Goal: Task Accomplishment & Management: Manage account settings

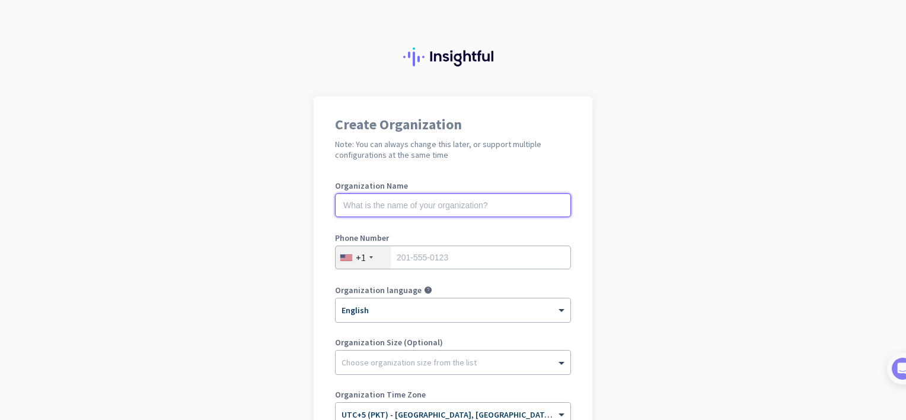
click at [460, 205] on input "text" at bounding box center [453, 205] width 236 height 24
type input "Caregenix Solutions"
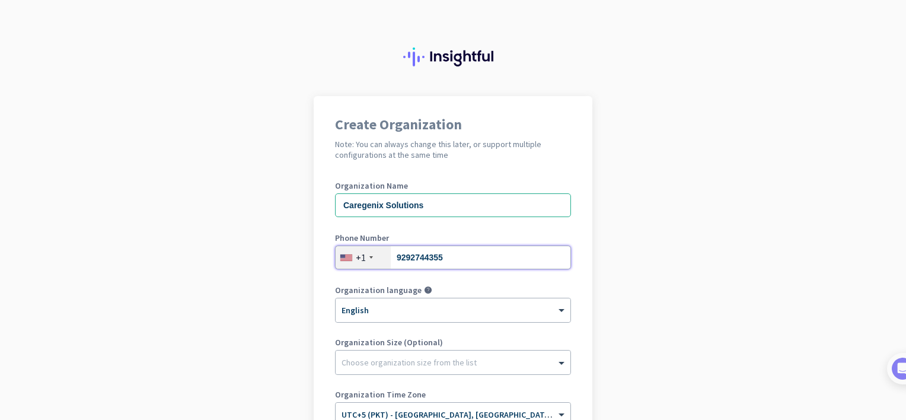
type input "9292744355"
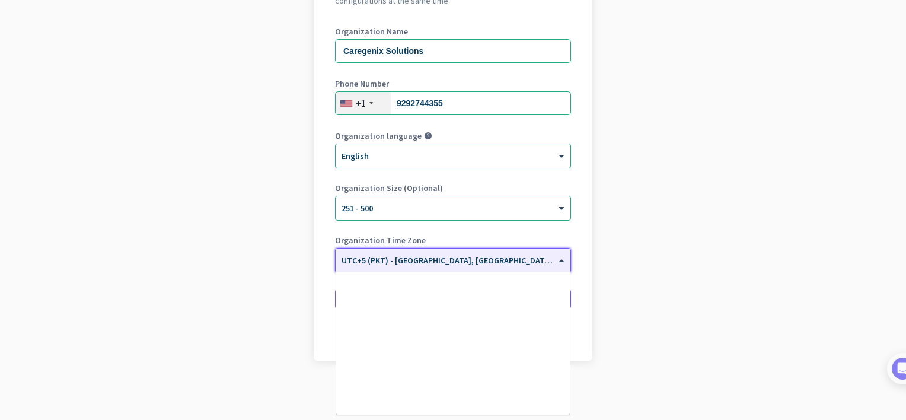
scroll to position [4620, 0]
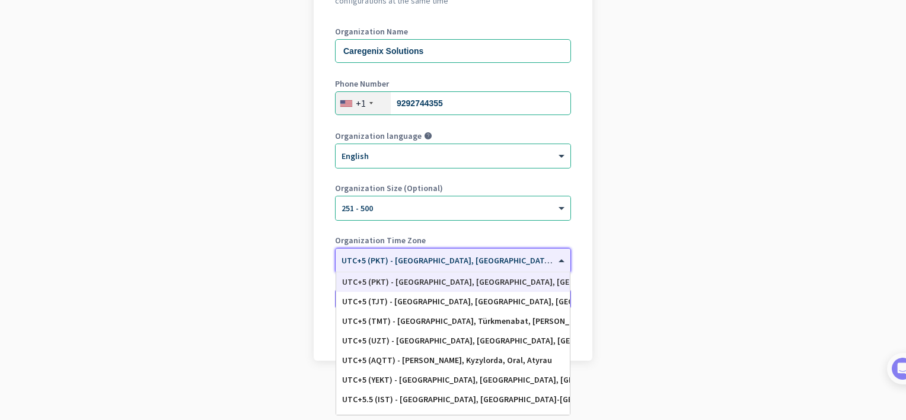
click at [477, 263] on span "UTC+5 (PKT) - [GEOGRAPHIC_DATA], [GEOGRAPHIC_DATA], [GEOGRAPHIC_DATA], [GEOGRAP…" at bounding box center [528, 260] width 372 height 11
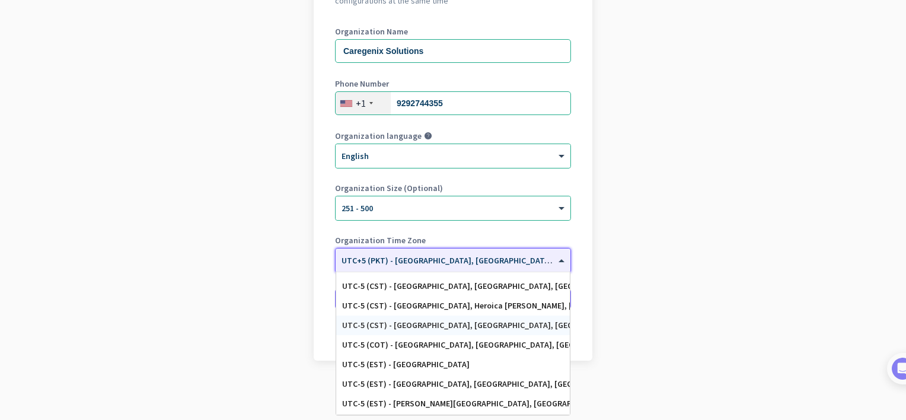
scroll to position [604, 0]
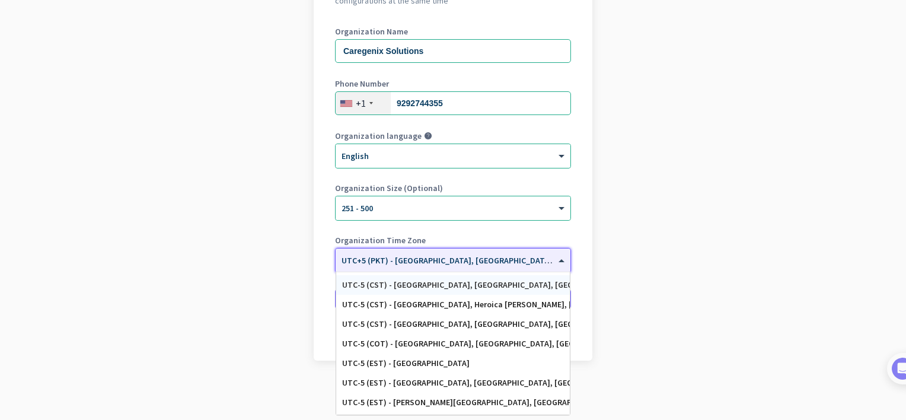
click at [441, 290] on div "UTC-5 (CST) - [GEOGRAPHIC_DATA], [GEOGRAPHIC_DATA], [GEOGRAPHIC_DATA], [GEOGRAP…" at bounding box center [453, 285] width 234 height 20
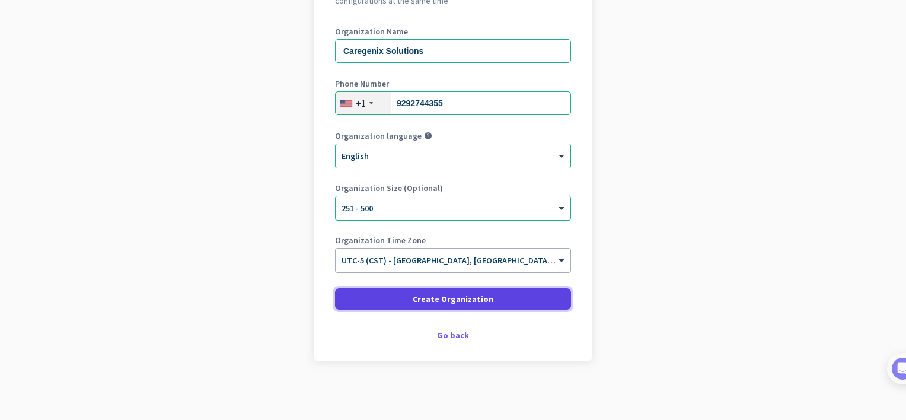
click at [443, 292] on span at bounding box center [453, 299] width 236 height 28
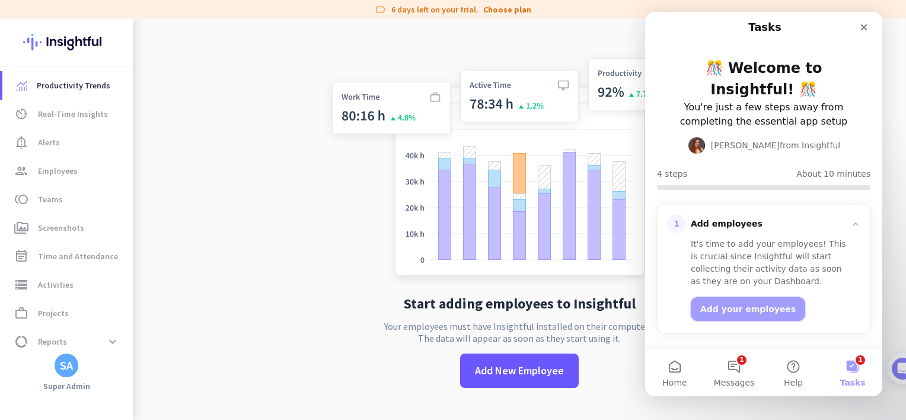
click at [739, 314] on button "Add your employees" at bounding box center [748, 309] width 114 height 24
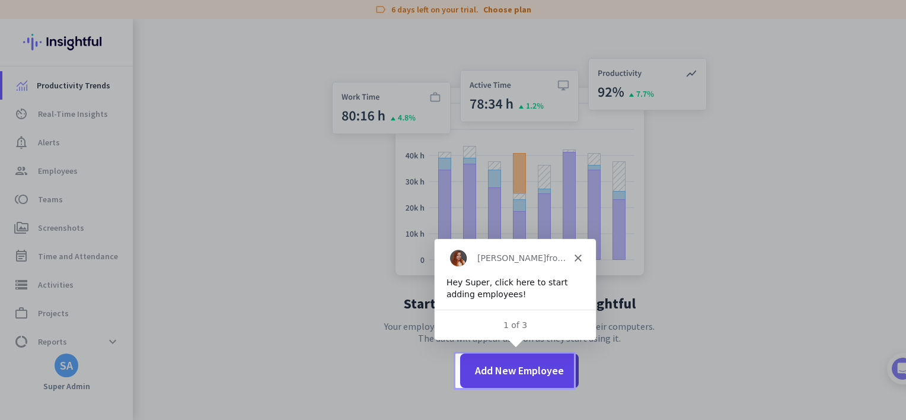
click at [530, 365] on span "Add New Employee" at bounding box center [519, 370] width 89 height 15
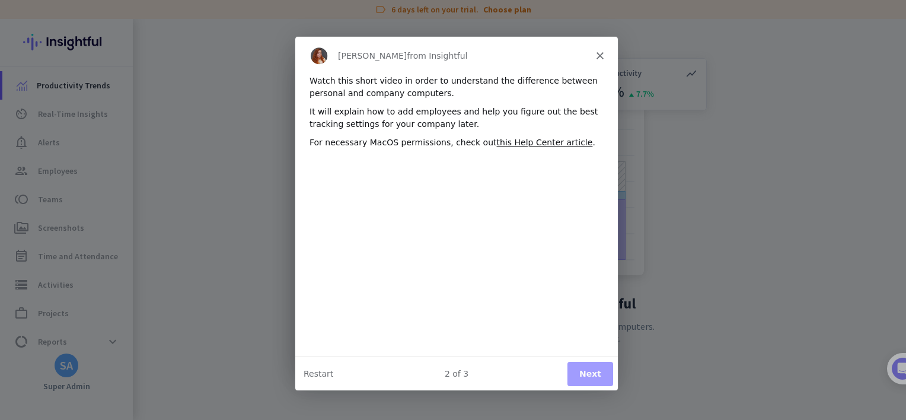
click at [591, 376] on button "Next" at bounding box center [590, 373] width 46 height 24
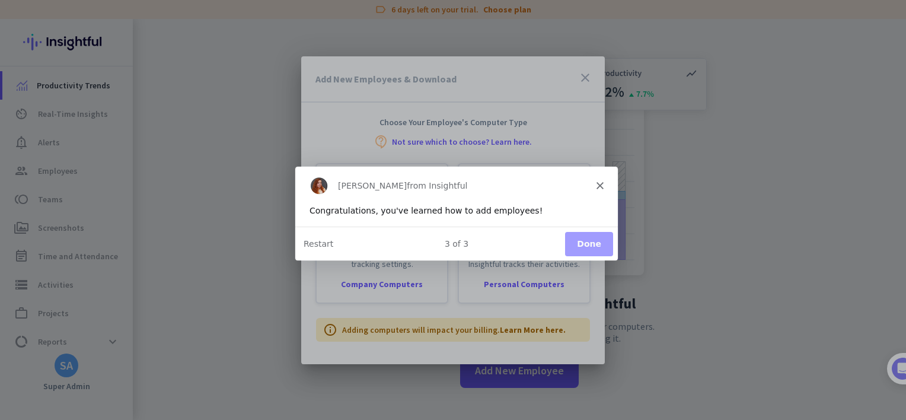
click at [585, 246] on button "Done" at bounding box center [589, 243] width 48 height 24
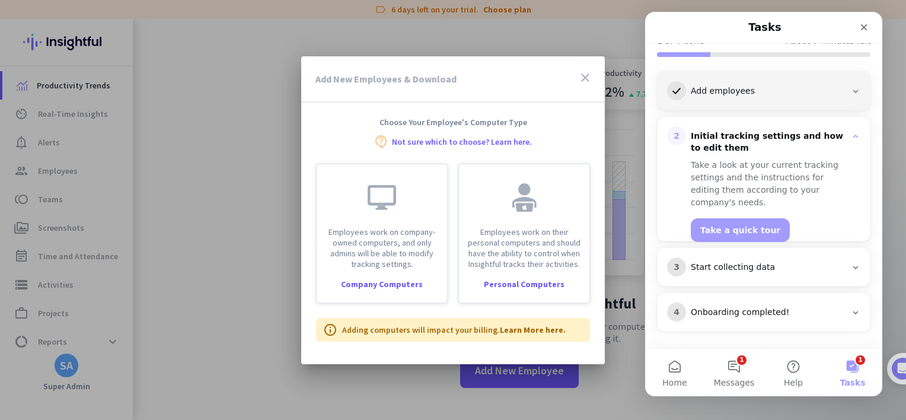
scroll to position [133, 0]
click at [361, 359] on div "Add New Employees & Download close Choose Your Employee's Computer Type contact…" at bounding box center [453, 210] width 304 height 308
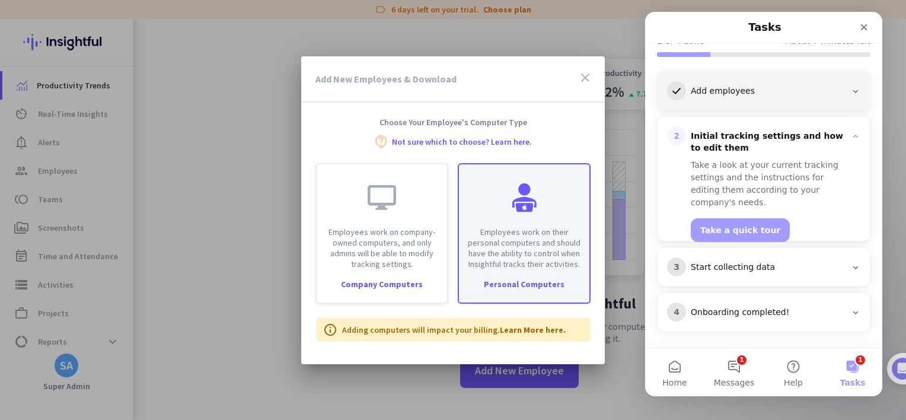
click at [492, 266] on p "Employees work on their personal computers and should have the ability to contr…" at bounding box center [524, 248] width 116 height 43
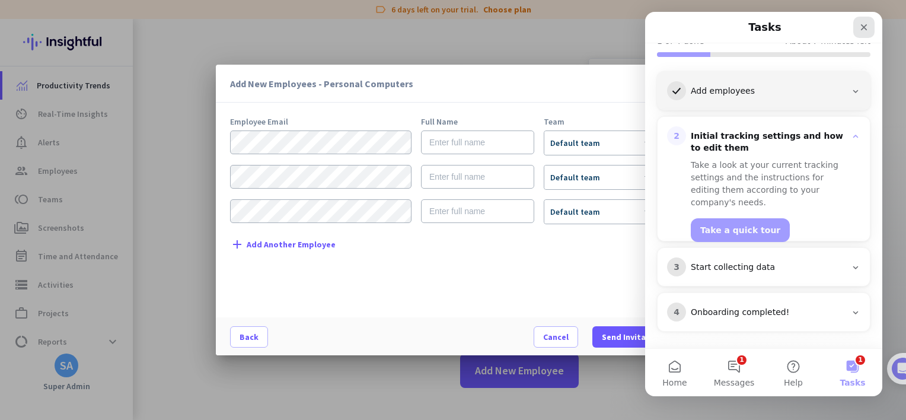
click at [864, 27] on icon "Close" at bounding box center [864, 27] width 7 height 7
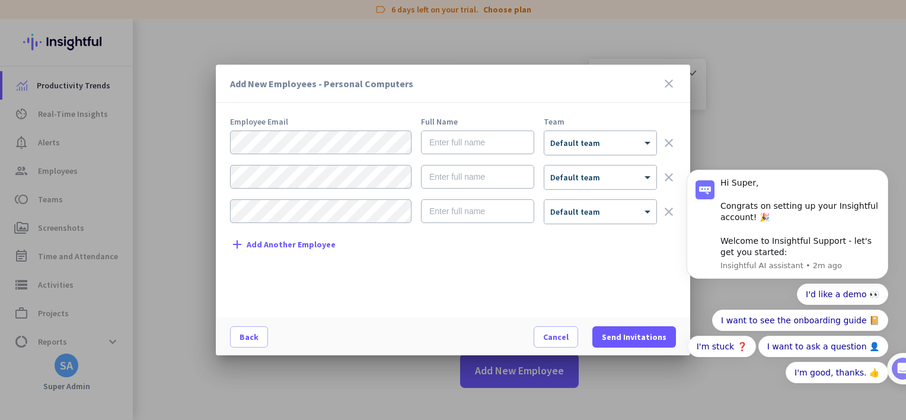
scroll to position [0, 0]
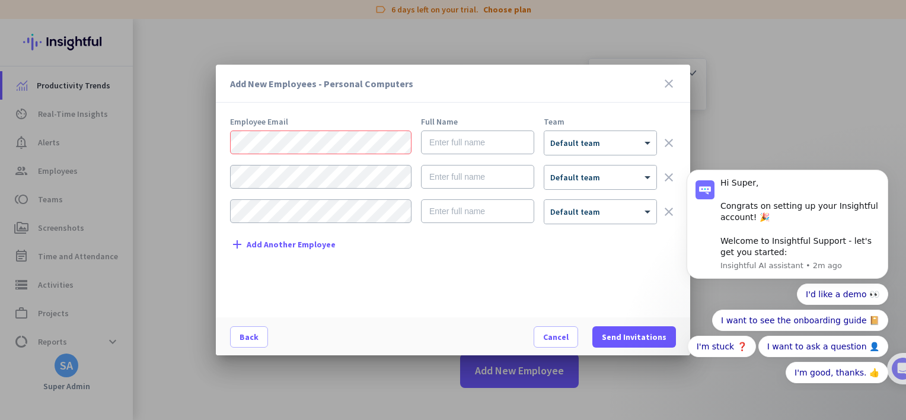
click at [440, 256] on div "Employee Email Full Name Team × Default team clear × Default team clear × Defau…" at bounding box center [458, 211] width 456 height 188
click at [669, 87] on icon "close" at bounding box center [669, 84] width 14 height 14
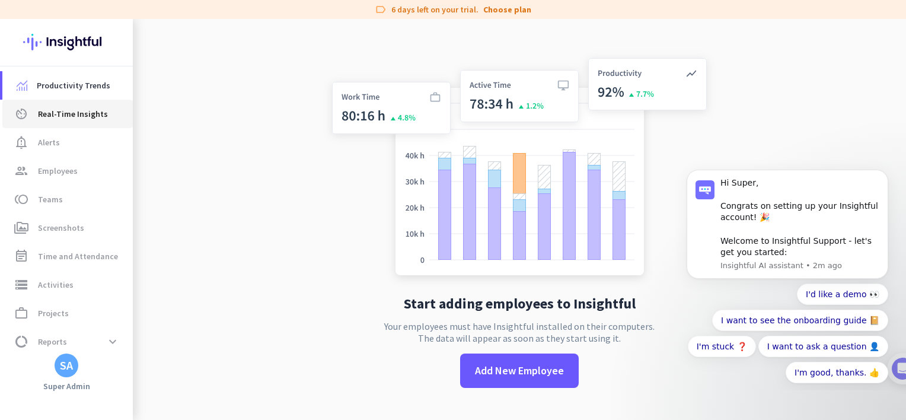
click at [63, 118] on span "Real-Time Insights" at bounding box center [73, 114] width 70 height 14
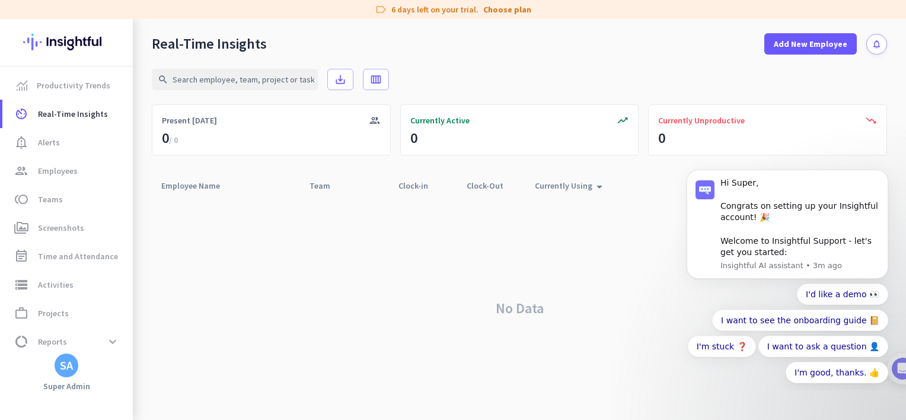
click at [905, 367] on html "Hi Super, Congrats on setting up your Insightful account! 🎉 Welcome to Insightf…" at bounding box center [787, 275] width 237 height 230
click at [888, 175] on icon "Dismiss notification" at bounding box center [885, 173] width 7 height 7
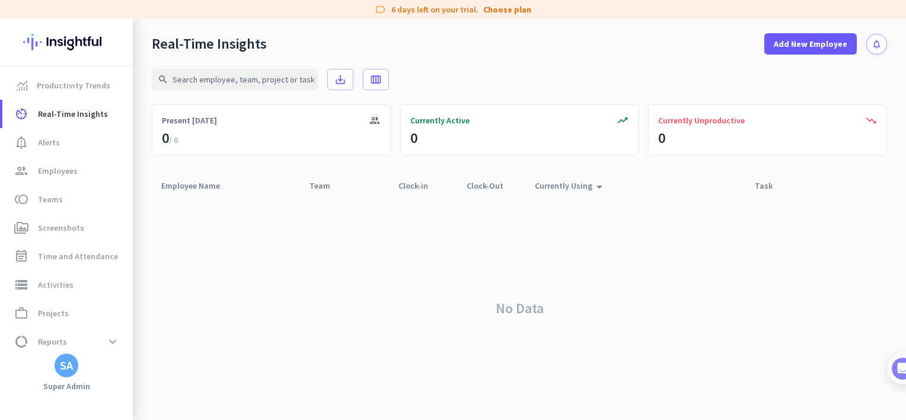
click at [467, 263] on div "No Data" at bounding box center [520, 308] width 736 height 223
click at [64, 281] on span "Activities" at bounding box center [56, 285] width 36 height 14
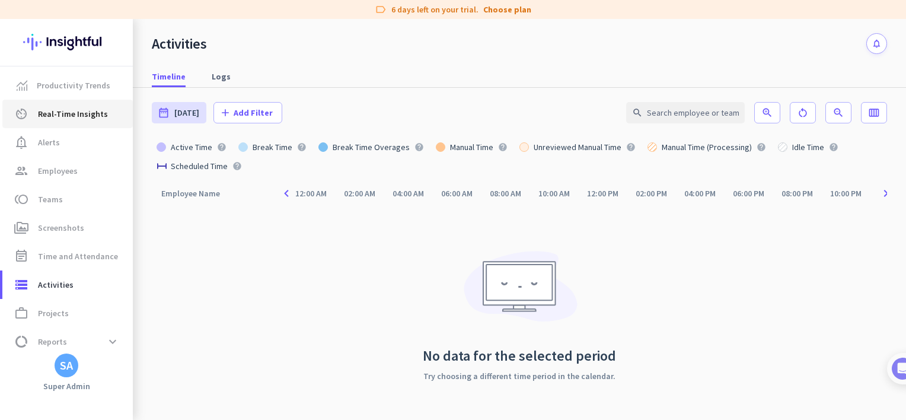
click at [73, 121] on link "av_timer Real-Time Insights" at bounding box center [67, 114] width 131 height 28
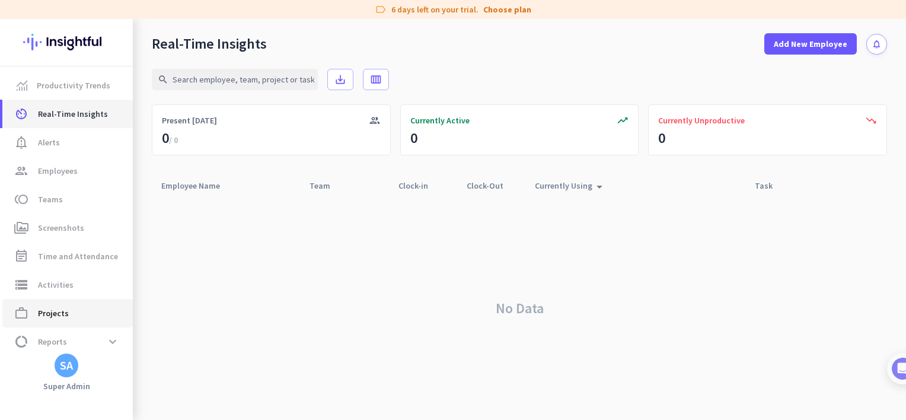
scroll to position [36, 0]
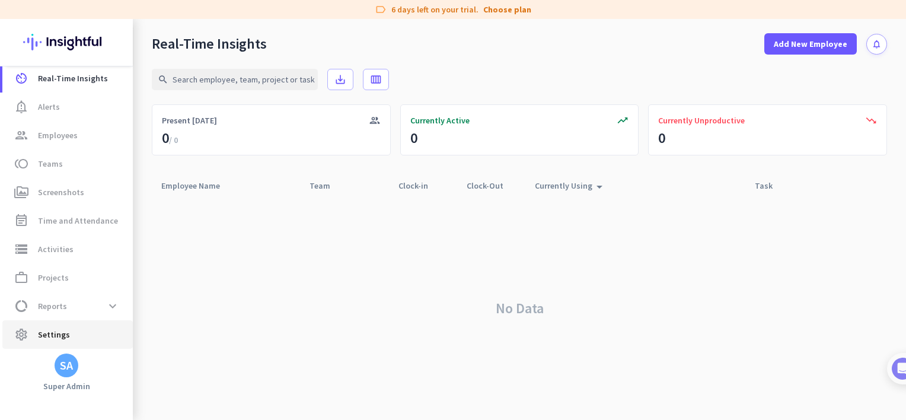
click at [50, 332] on span "Settings" at bounding box center [54, 334] width 32 height 14
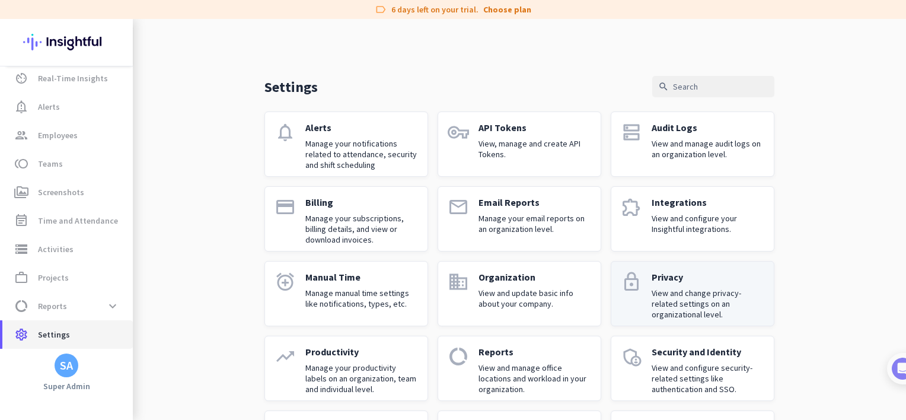
scroll to position [75, 0]
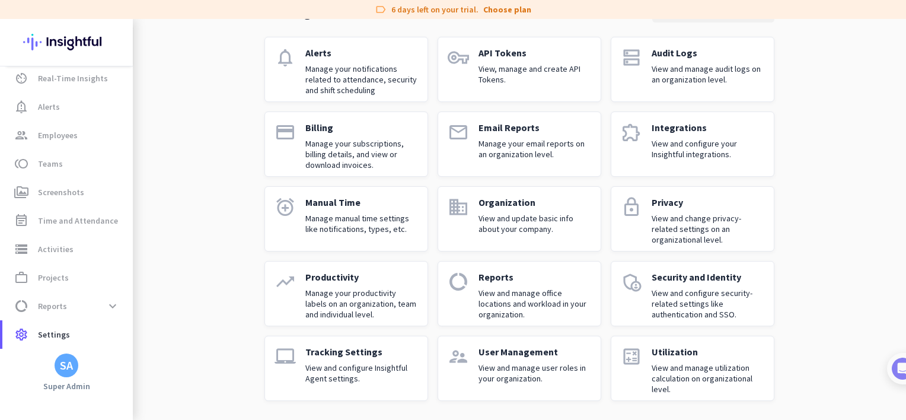
click at [495, 367] on p "View and manage user roles in your organization." at bounding box center [535, 372] width 113 height 21
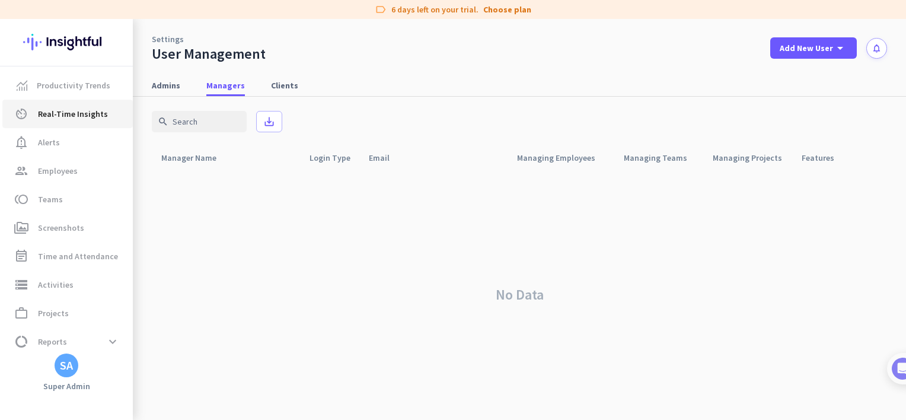
click at [62, 108] on span "Real-Time Insights" at bounding box center [73, 114] width 70 height 14
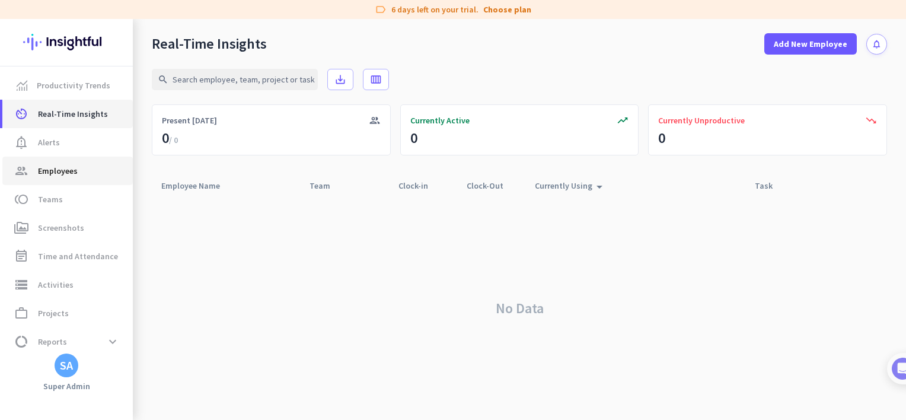
scroll to position [36, 0]
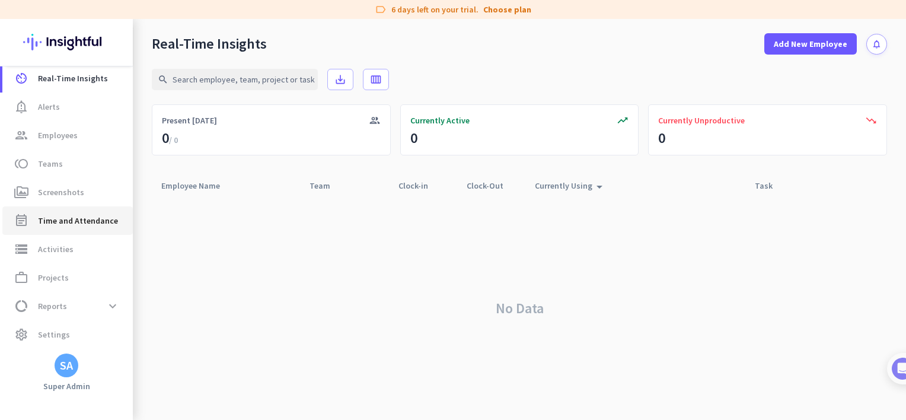
click at [79, 220] on span "Time and Attendance" at bounding box center [78, 221] width 80 height 14
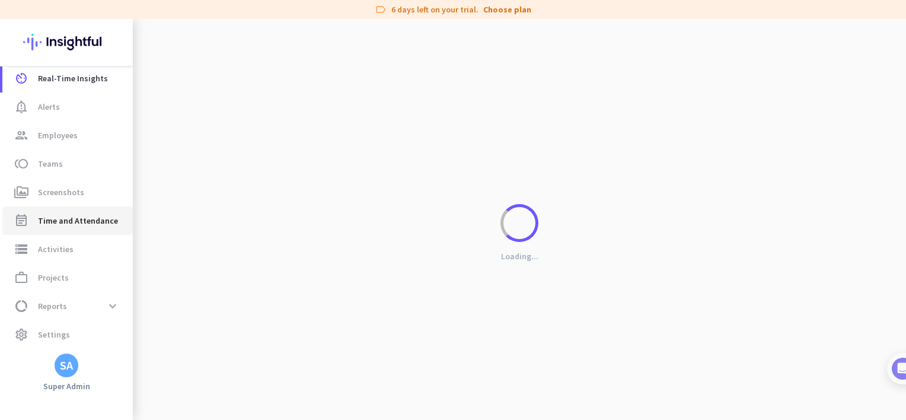
click at [79, 220] on span "Time and Attendance" at bounding box center [78, 221] width 80 height 14
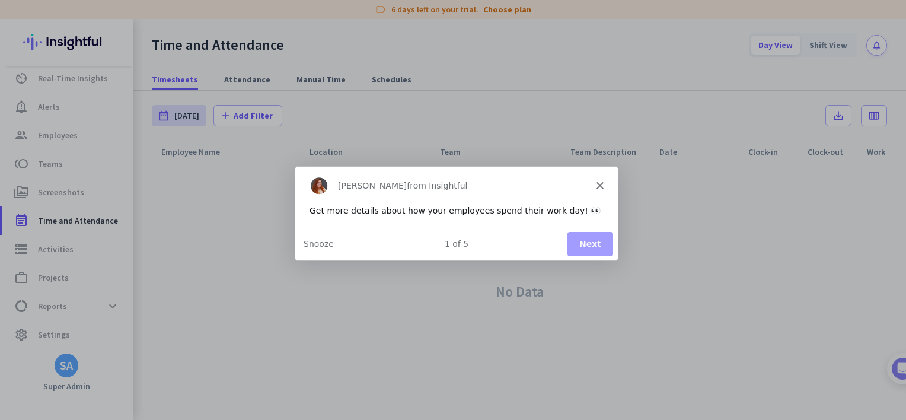
click at [598, 238] on button "Next" at bounding box center [590, 243] width 46 height 24
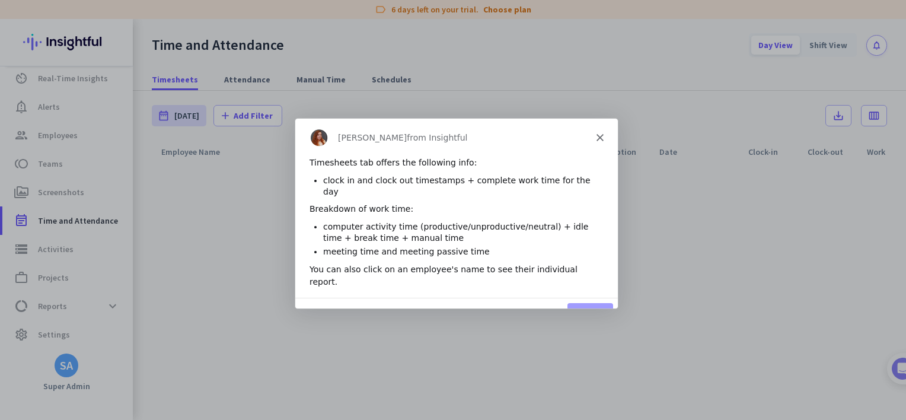
click at [588, 302] on button "Next" at bounding box center [590, 314] width 46 height 24
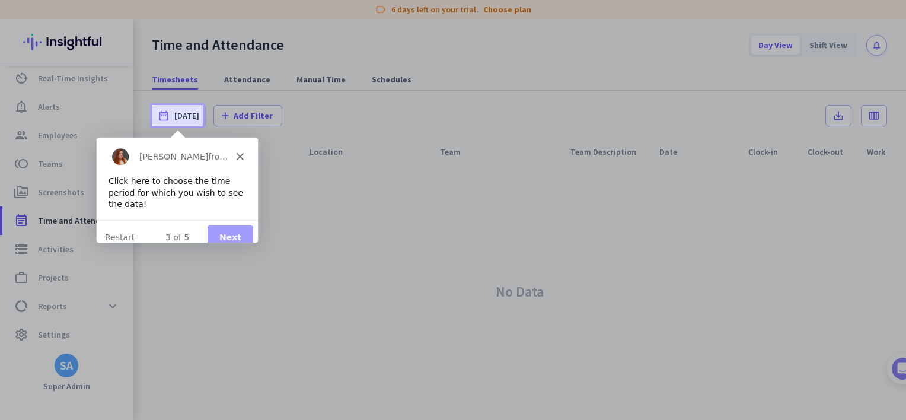
click at [233, 231] on button "Next" at bounding box center [230, 236] width 46 height 24
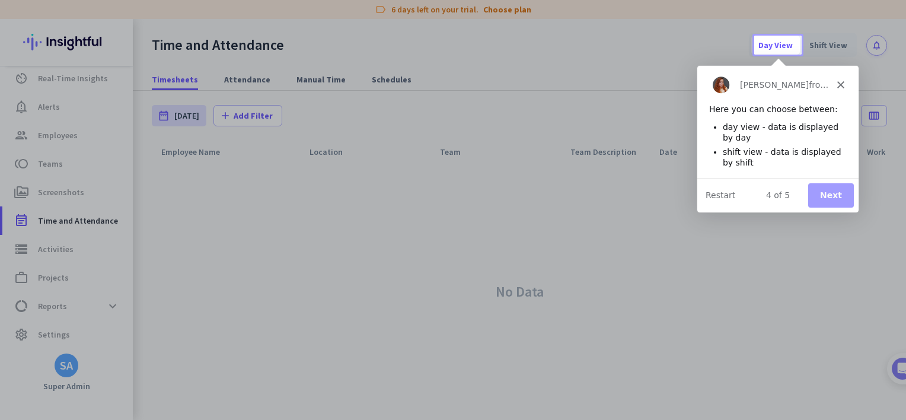
click at [821, 193] on button "Next" at bounding box center [830, 195] width 46 height 24
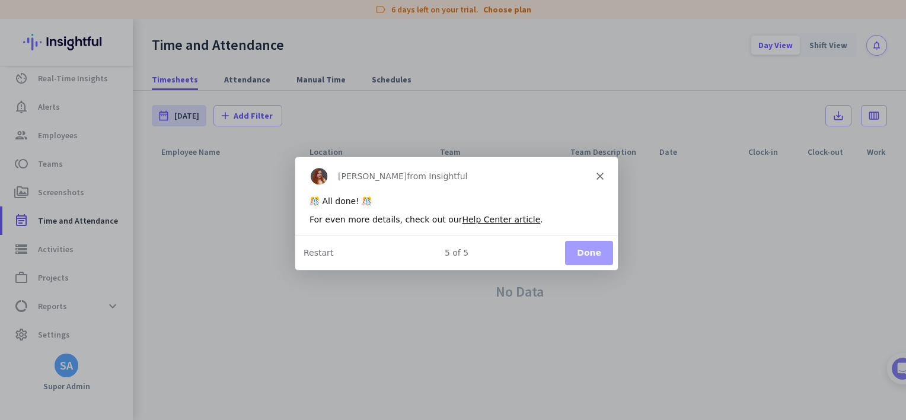
click at [591, 251] on button "Done" at bounding box center [589, 252] width 48 height 24
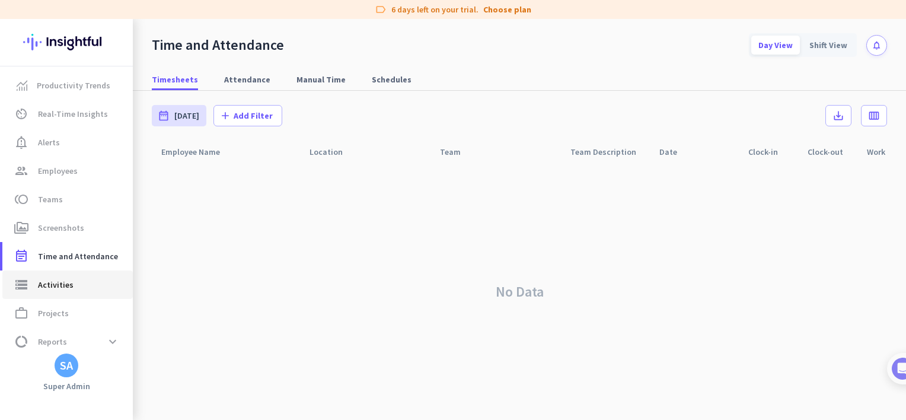
click at [71, 281] on span "Activities" at bounding box center [56, 285] width 36 height 14
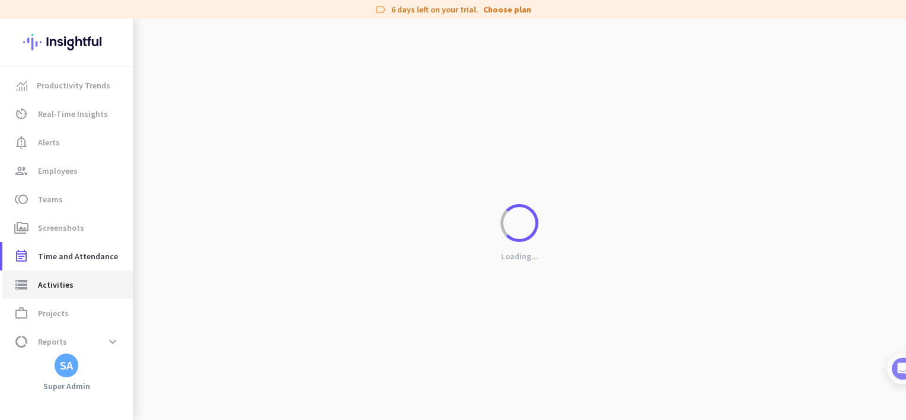
type input "[DATE]"
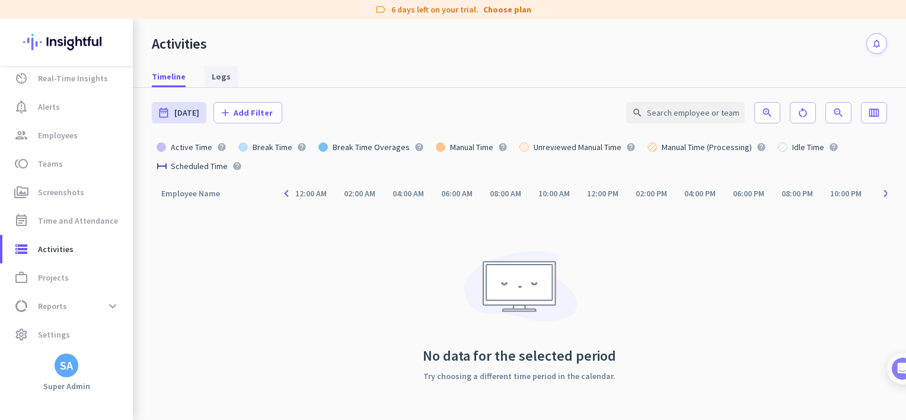
click at [221, 74] on span "Logs" at bounding box center [221, 77] width 19 height 12
type input "[DATE] - [DATE]"
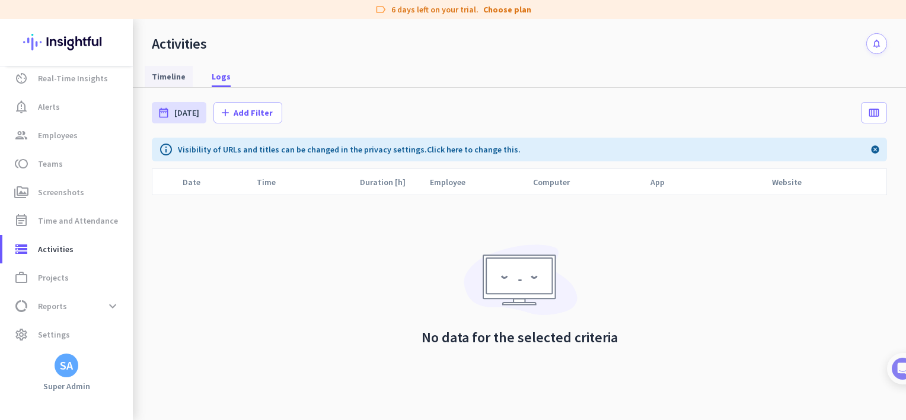
click at [176, 77] on span "Timeline" at bounding box center [169, 77] width 34 height 12
type input "[DATE]"
